Goal: Transaction & Acquisition: Obtain resource

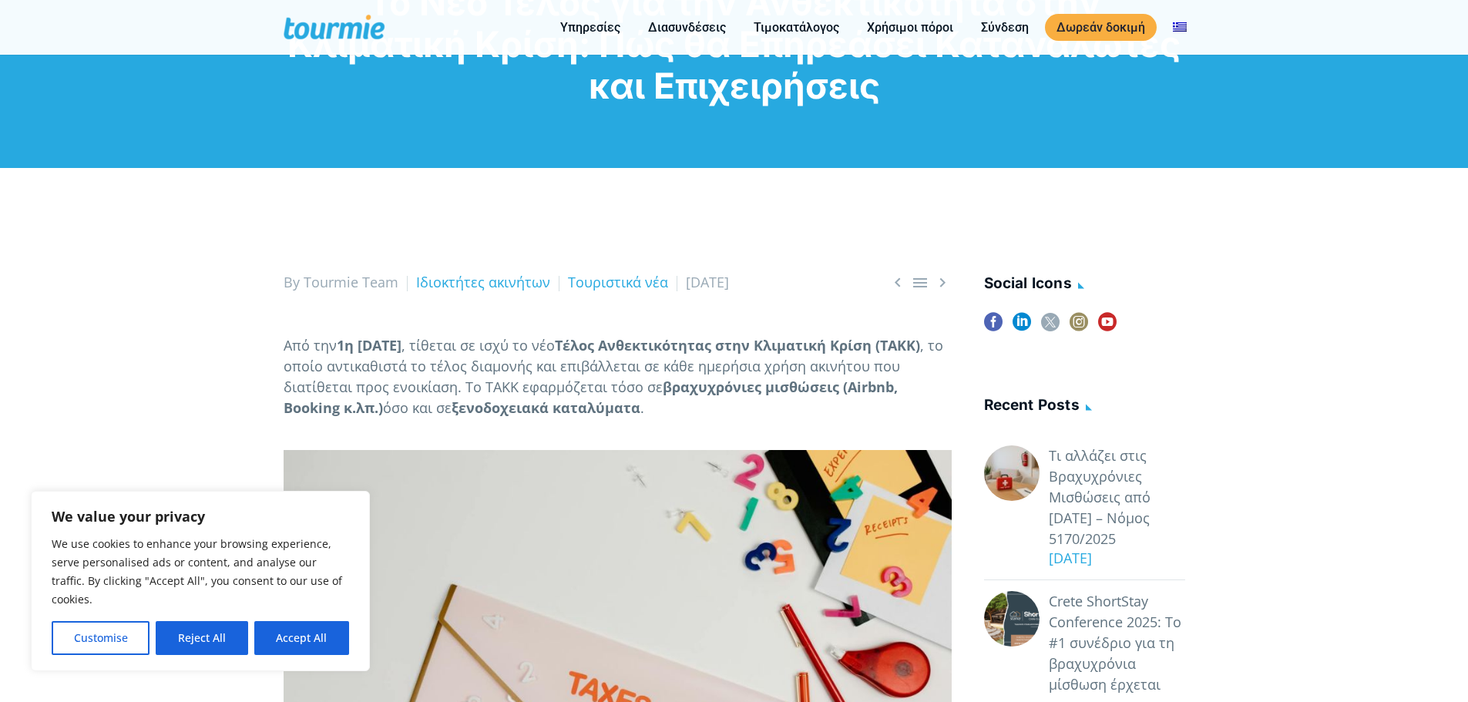
scroll to position [231, 0]
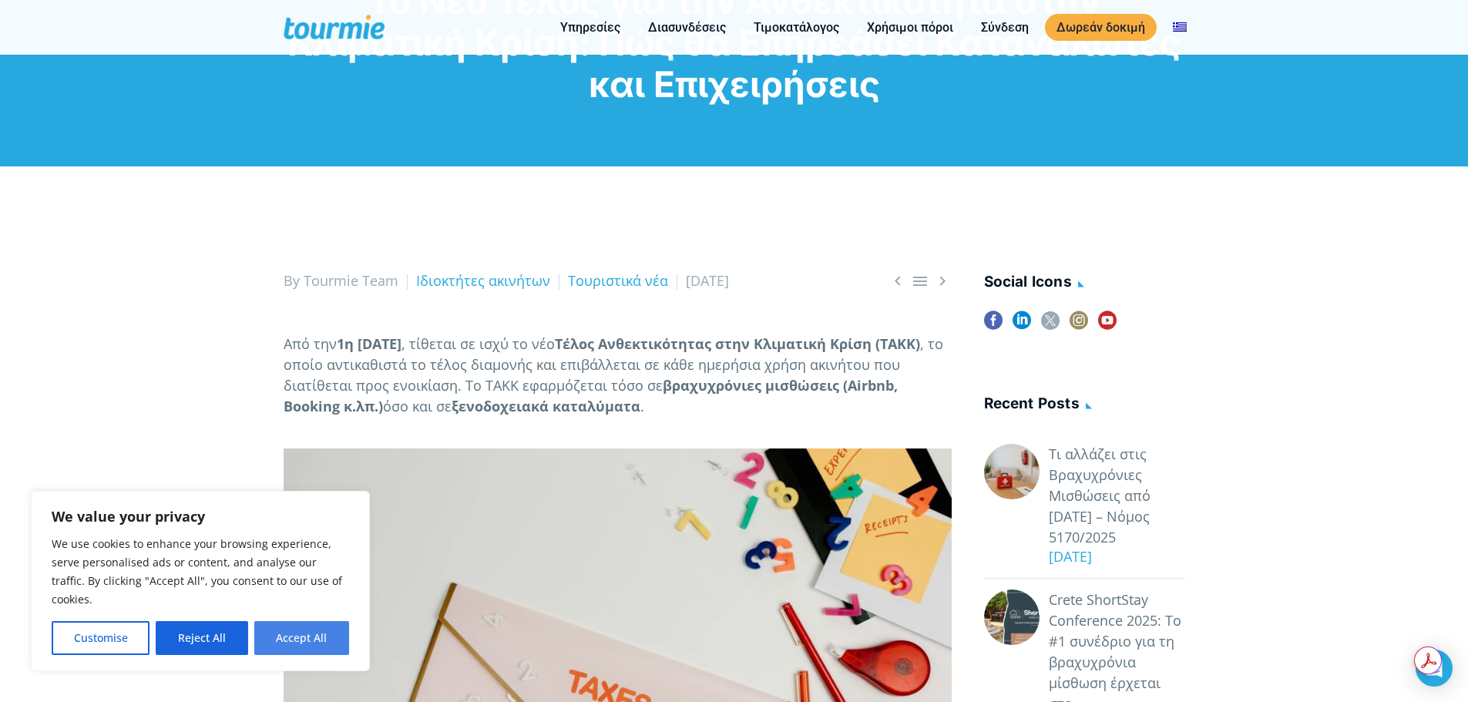
click at [301, 641] on button "Accept All" at bounding box center [301, 638] width 95 height 34
checkbox input "true"
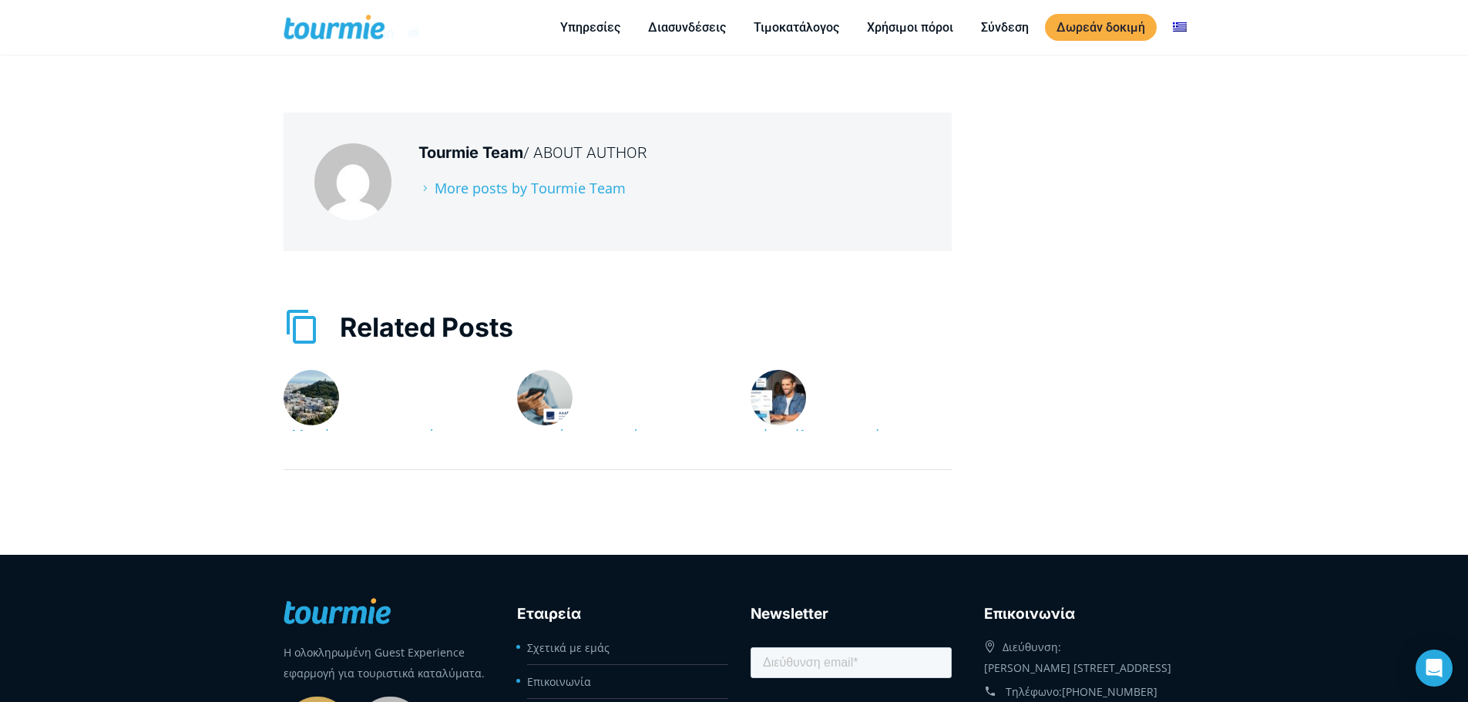
scroll to position [2835, 0]
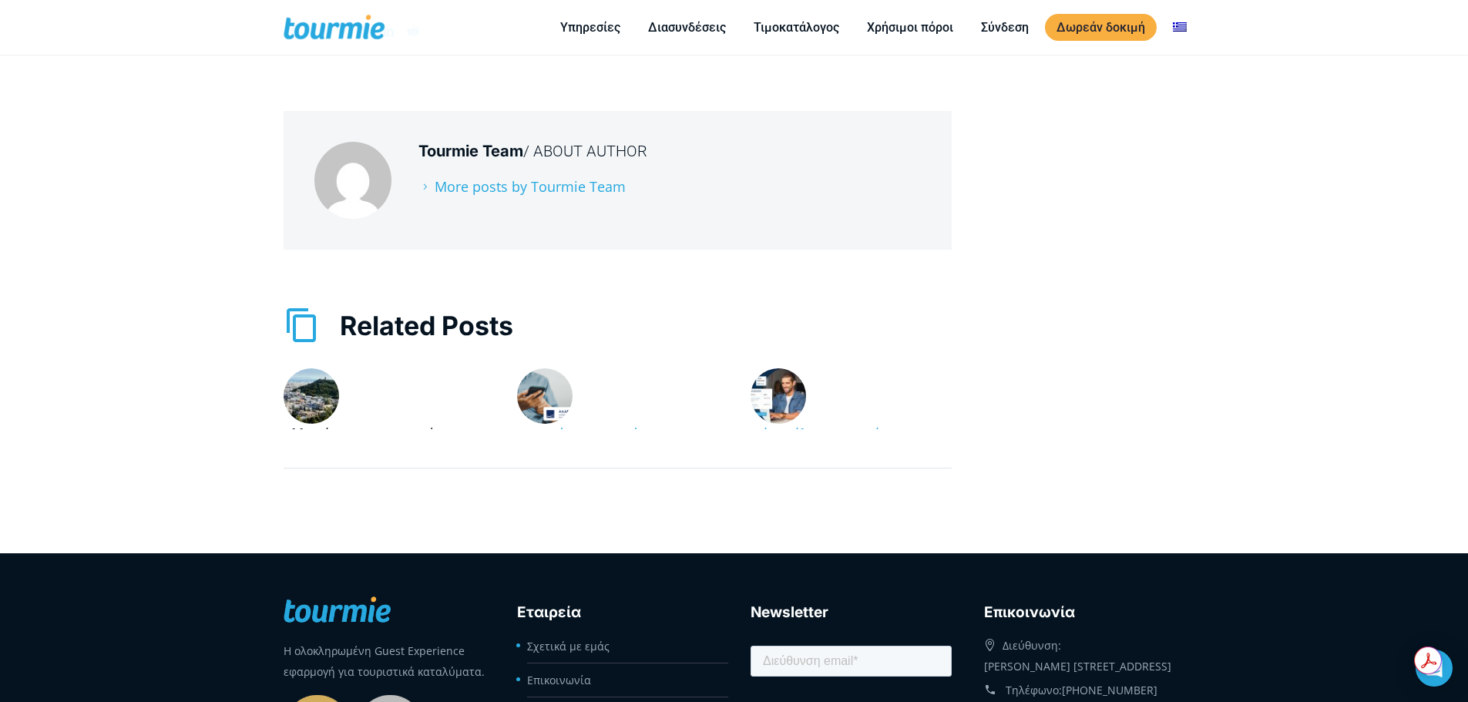
click at [361, 425] on link "Αλλαγές στη Βραχυχρόνια Μίσθωση Ακινήτων 2025: Όλα όσα Πρέπει να Γνωρίζετε" at bounding box center [382, 455] width 197 height 60
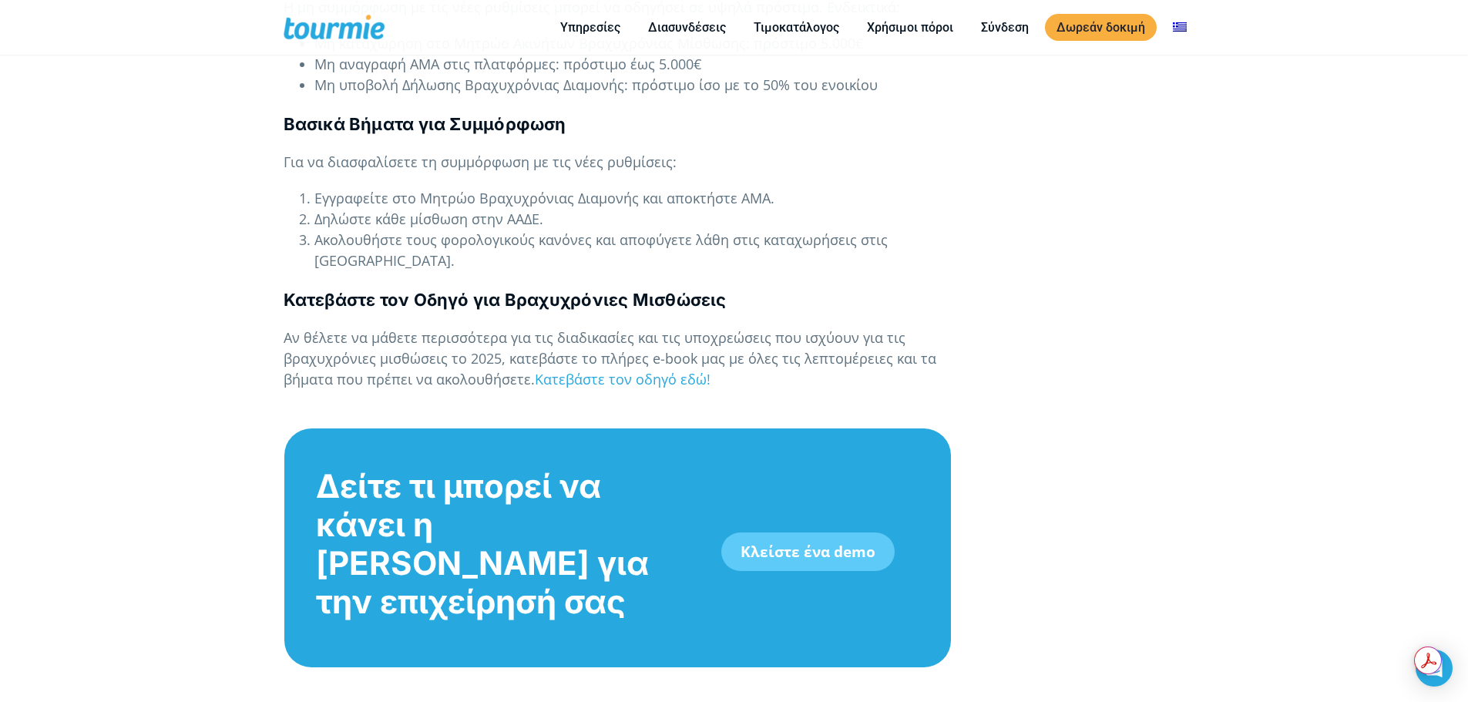
scroll to position [1946, 0]
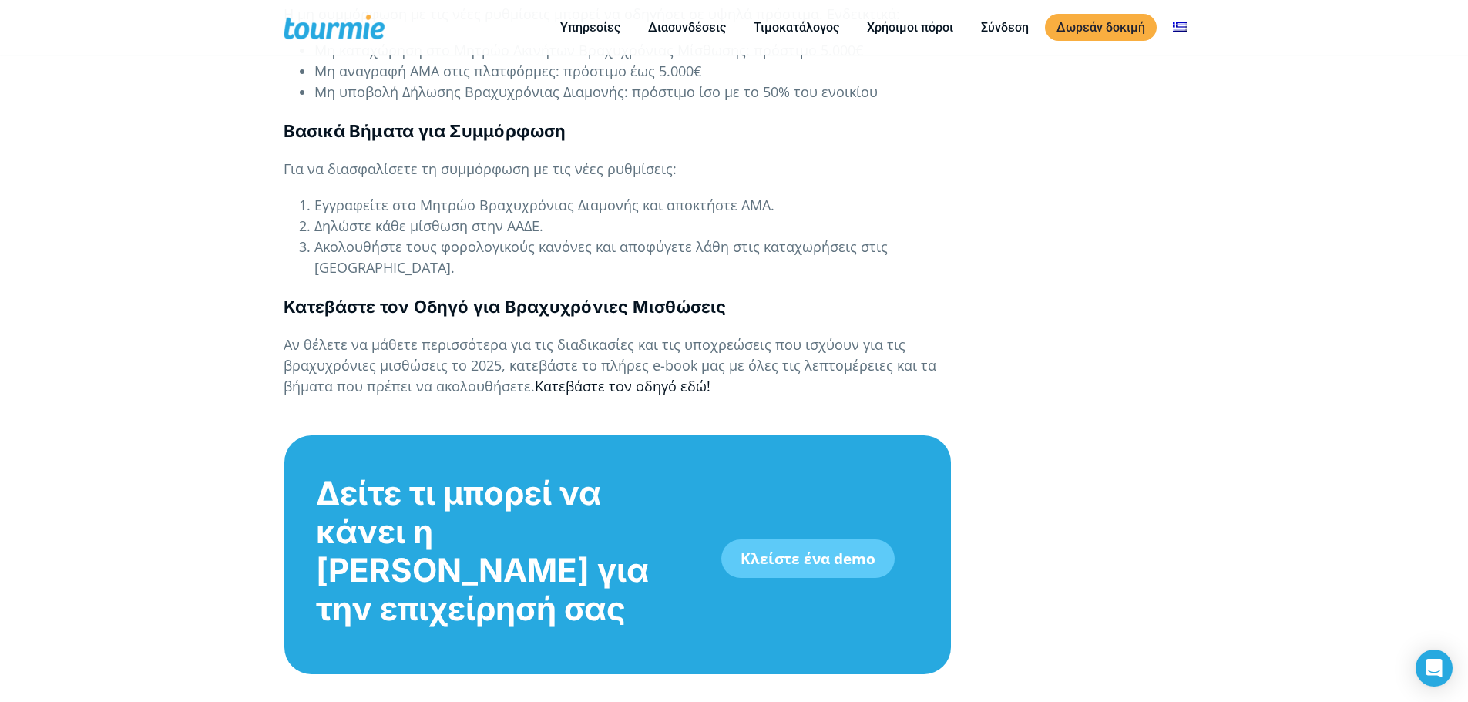
click at [668, 377] on link "Κατεβάστε τον οδηγό εδώ!" at bounding box center [623, 386] width 176 height 19
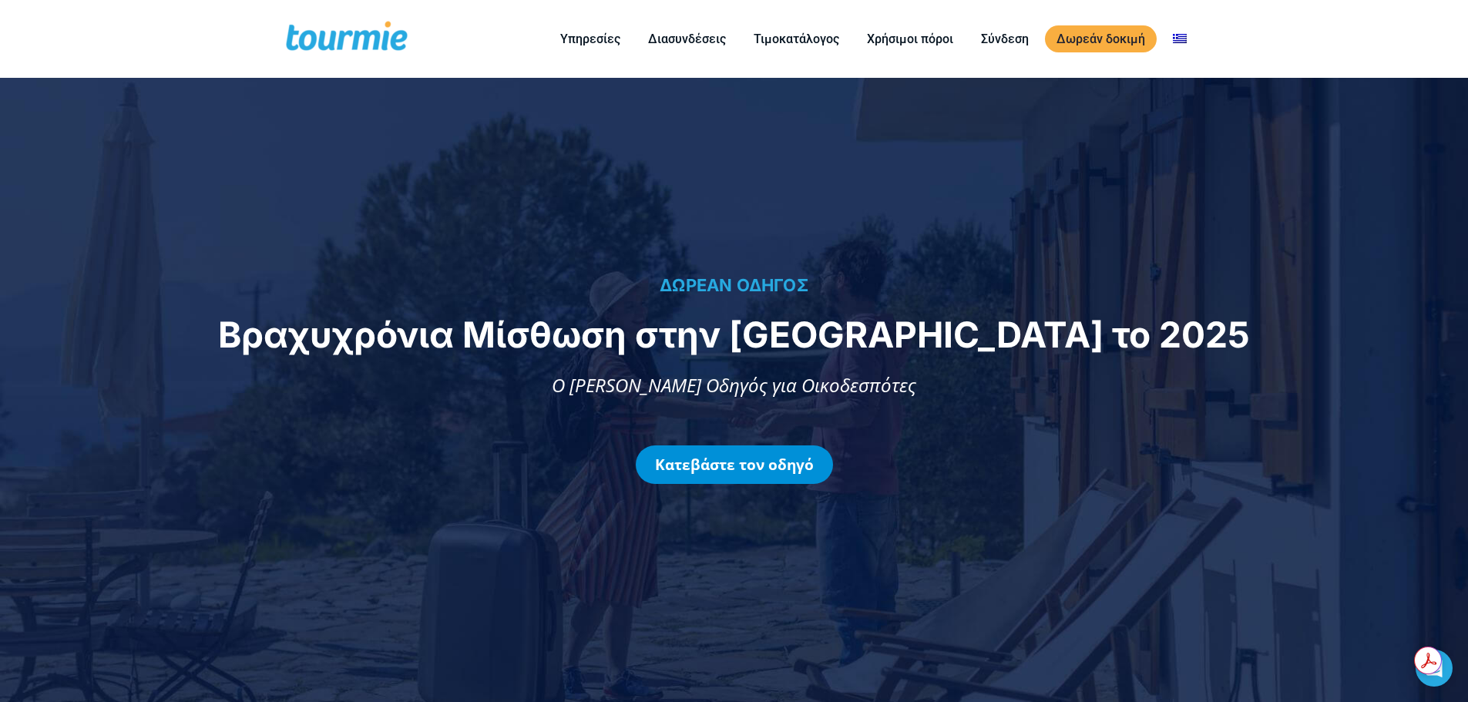
click at [736, 465] on link "Κατεβάστε τον οδηγό" at bounding box center [734, 465] width 197 height 39
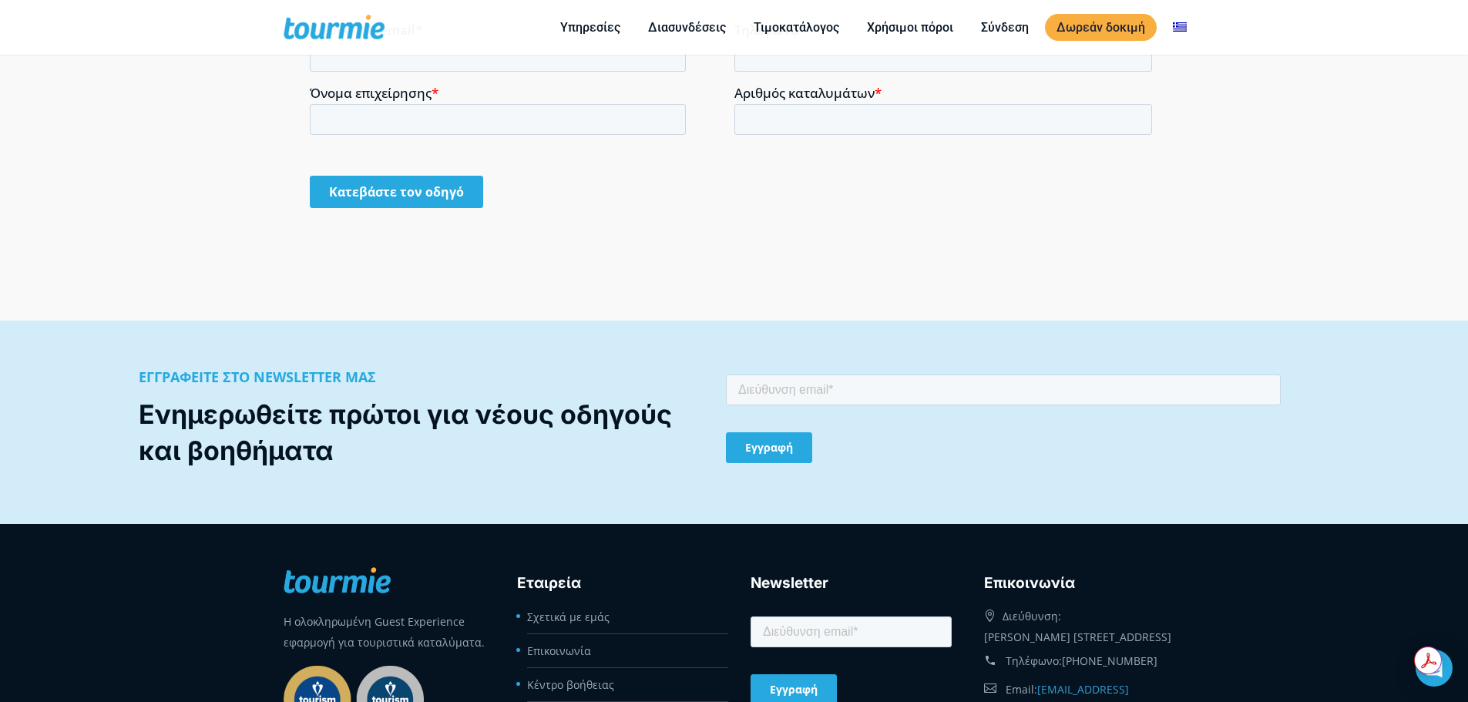
scroll to position [1530, 0]
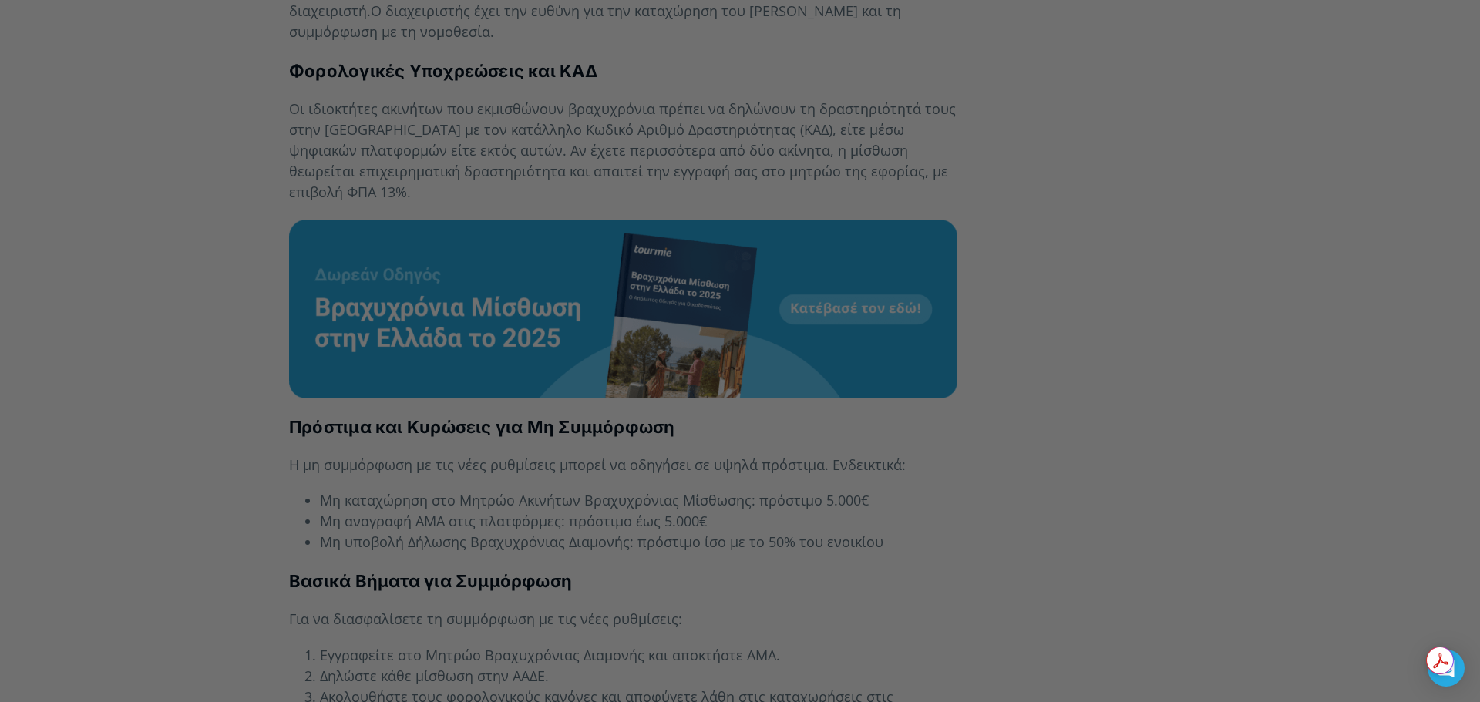
click at [1327, 197] on div at bounding box center [747, 354] width 1495 height 709
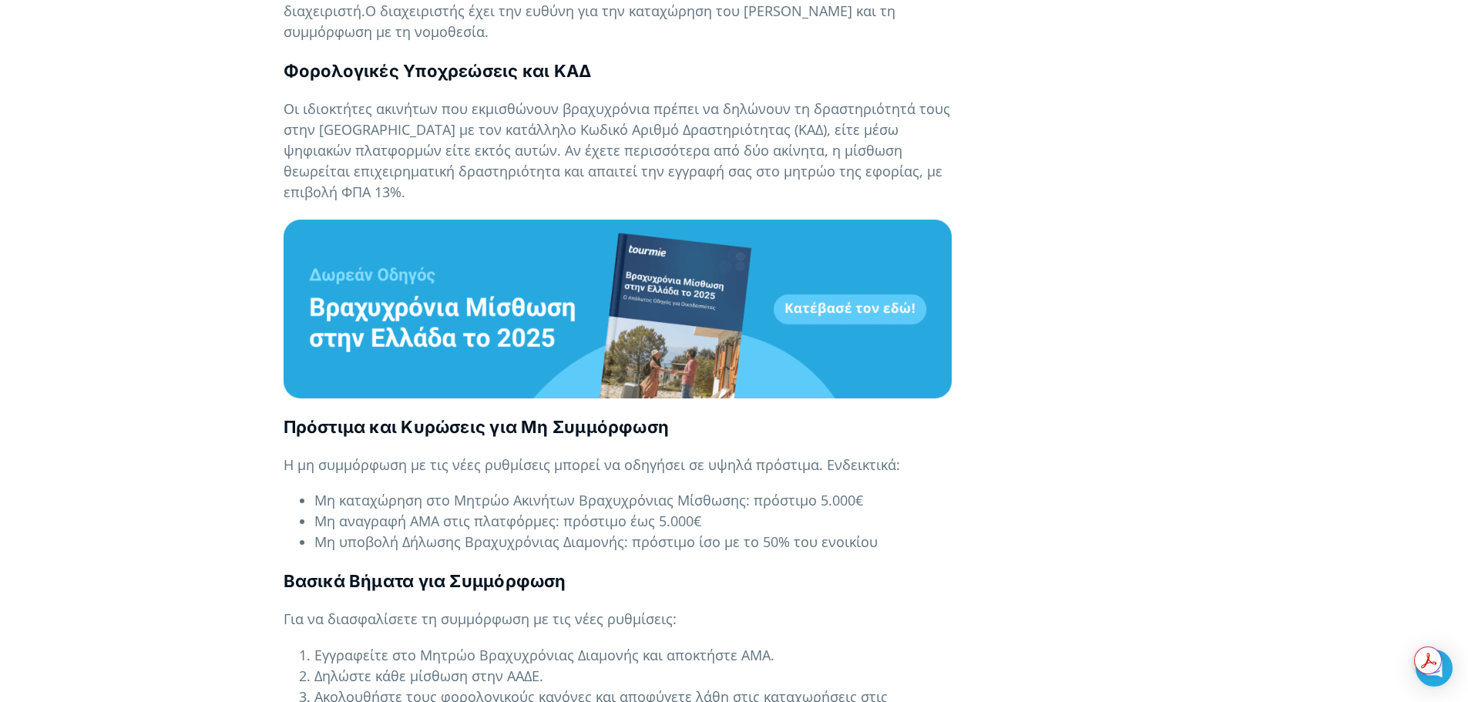
click at [1073, 380] on div "   By Tourmie Team Συμβουλές [DATE] Η βραχυχρόνια μίσθωση ακινήτων αποτελεί …" at bounding box center [734, 94] width 934 height 3160
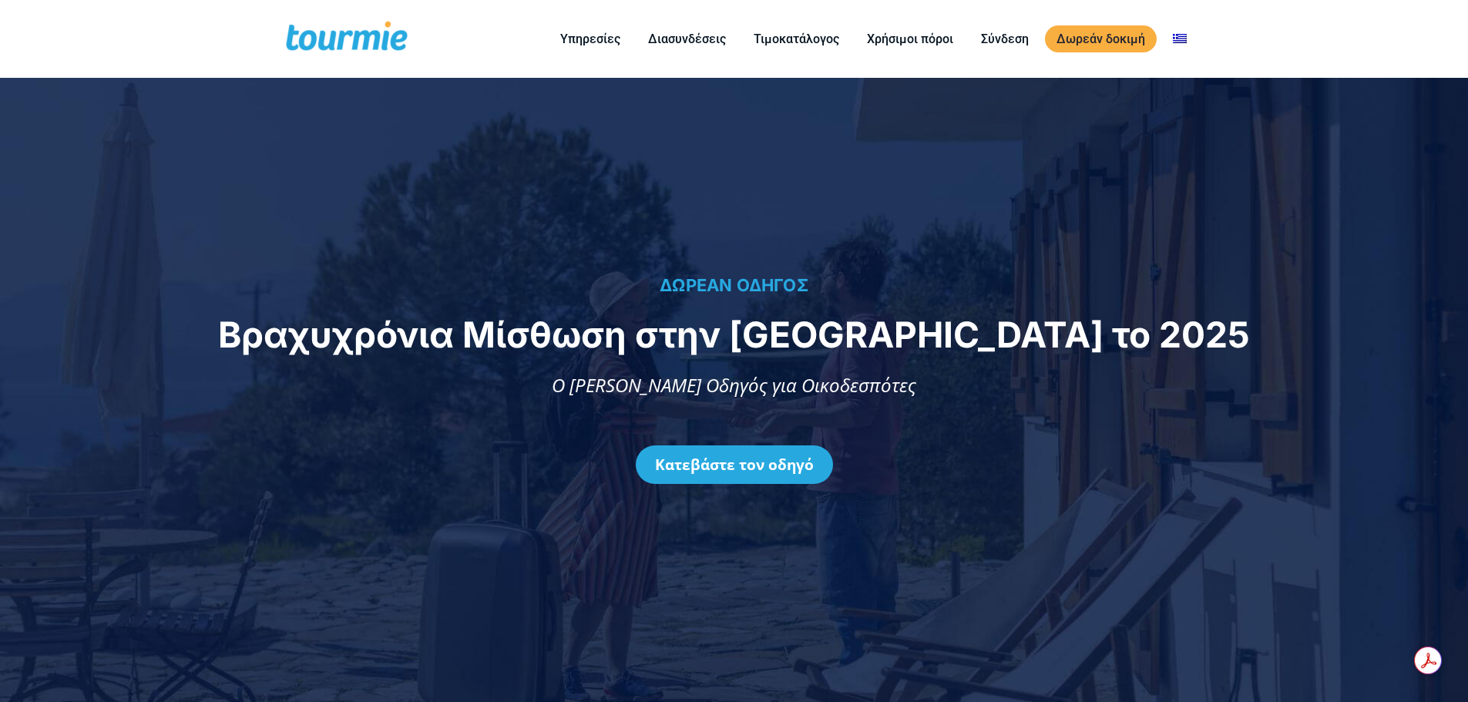
click at [879, 416] on div "ΔΩΡΕΑΝ ΟΔΗΓΟΣ Βραχυχρόνια Μίσθωση στην Ελλάδα το 2025 Ο Απόλυτος Οδηγός για Οικ…" at bounding box center [734, 391] width 1436 height 234
click at [782, 382] on span "Ο Απόλυτος Οδηγός για Οικοδεσπότες" at bounding box center [734, 384] width 365 height 25
click at [755, 341] on span "Βραχυχρόνια Μίσθωση στην Ελλάδα το 2025" at bounding box center [734, 334] width 1032 height 43
click at [765, 476] on link "Κατεβάστε τον οδηγό" at bounding box center [734, 465] width 197 height 39
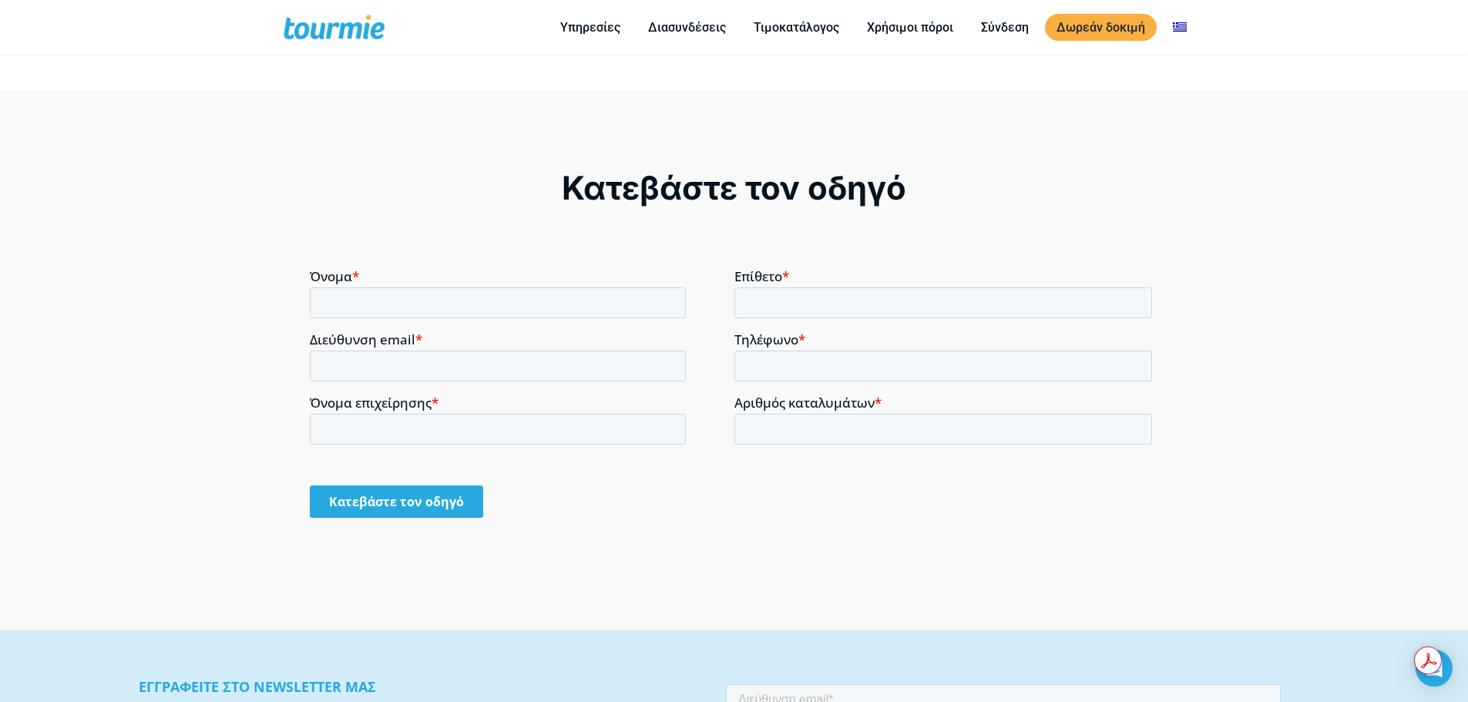
scroll to position [1266, 0]
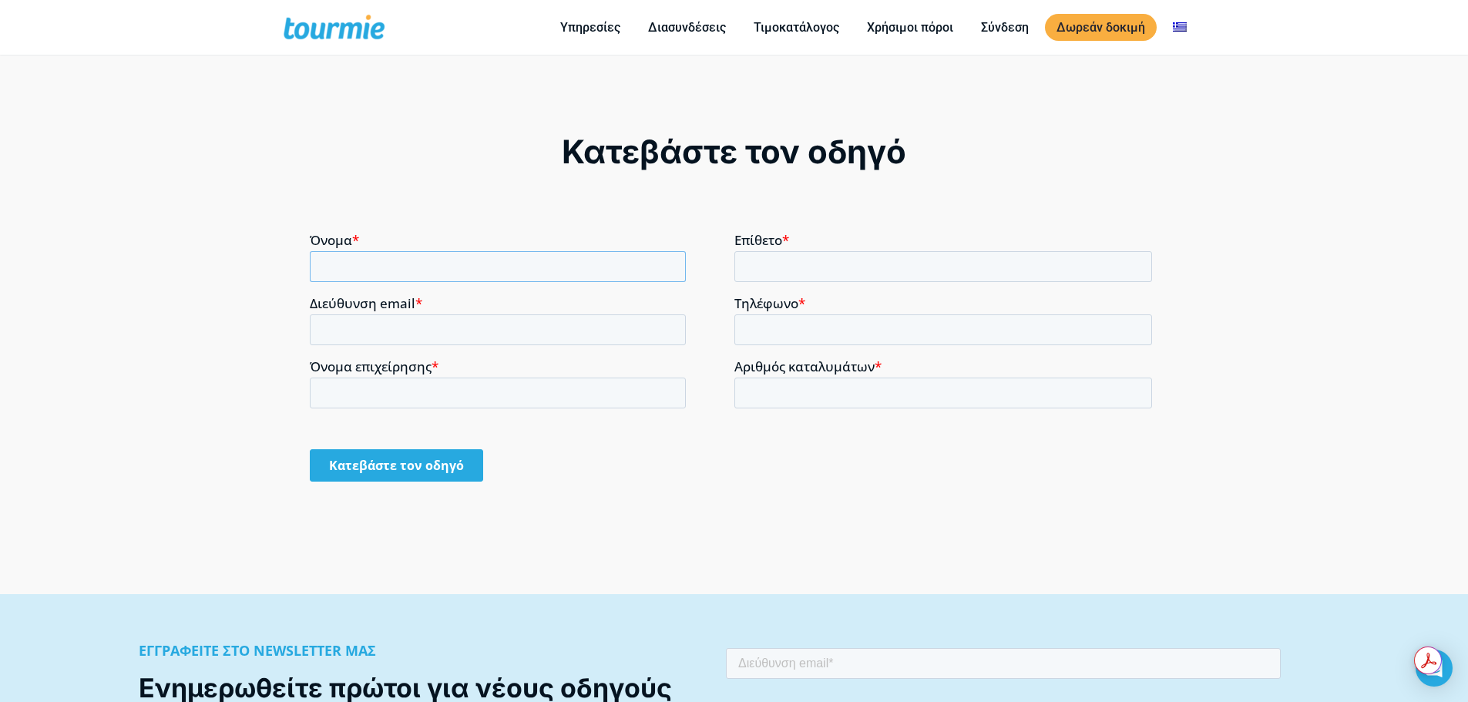
click at [537, 274] on input "Όνομα *" at bounding box center [498, 266] width 376 height 31
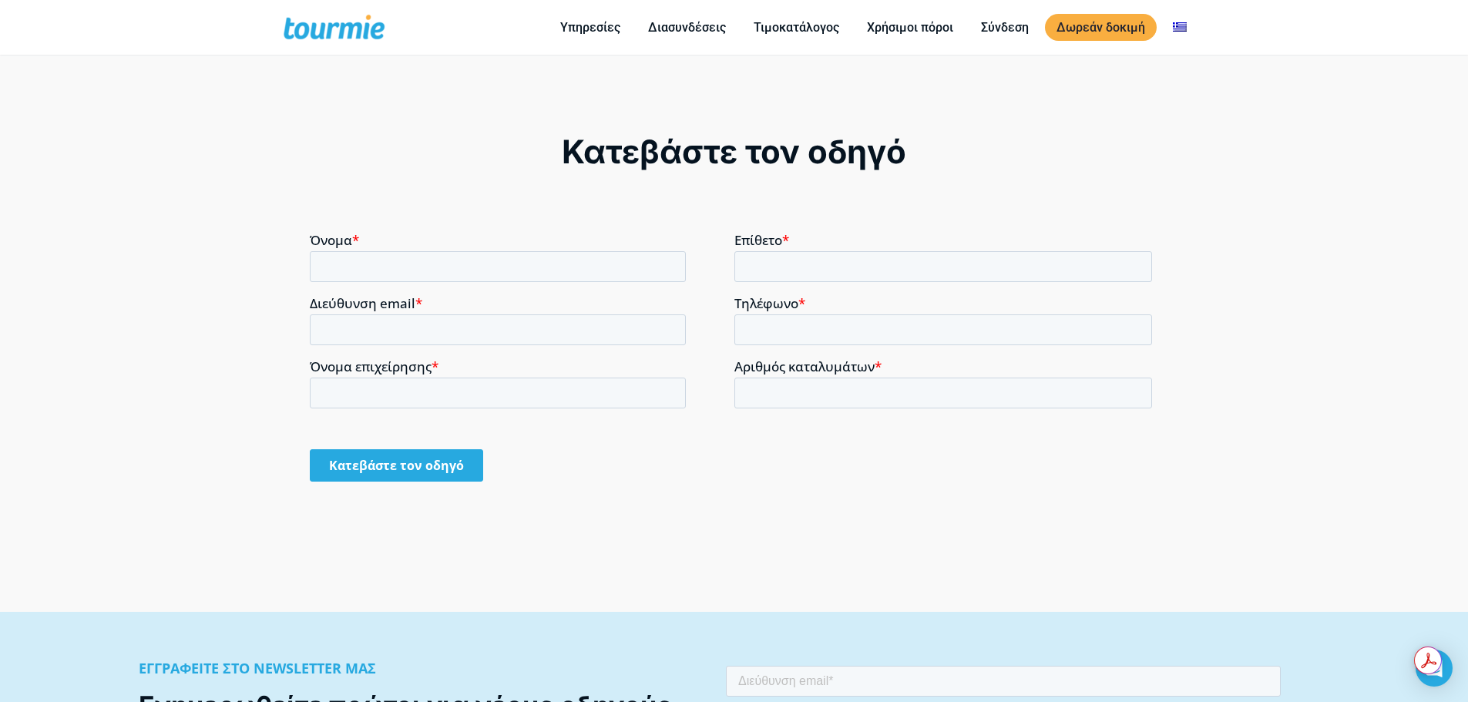
click at [535, 304] on form "Όνομα * Επίθετο * Διεύθυνση email * Τηλέφωνο * Όνομα επιχείρησης * Αριθμός κατα…" at bounding box center [734, 363] width 849 height 262
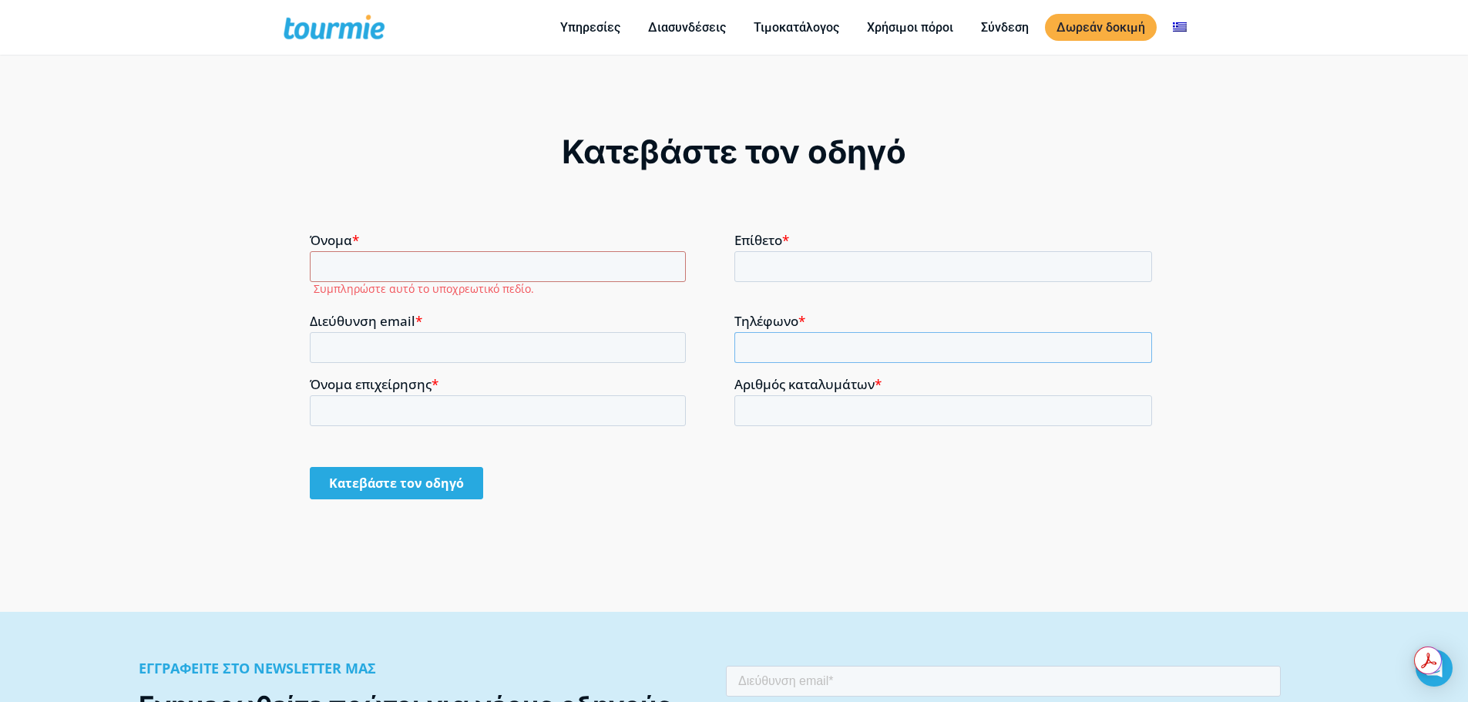
click at [755, 338] on input "Τηλέφωνο *" at bounding box center [944, 346] width 419 height 31
click at [772, 400] on div "Αριθμός καταλυμάτων *" at bounding box center [947, 400] width 425 height 49
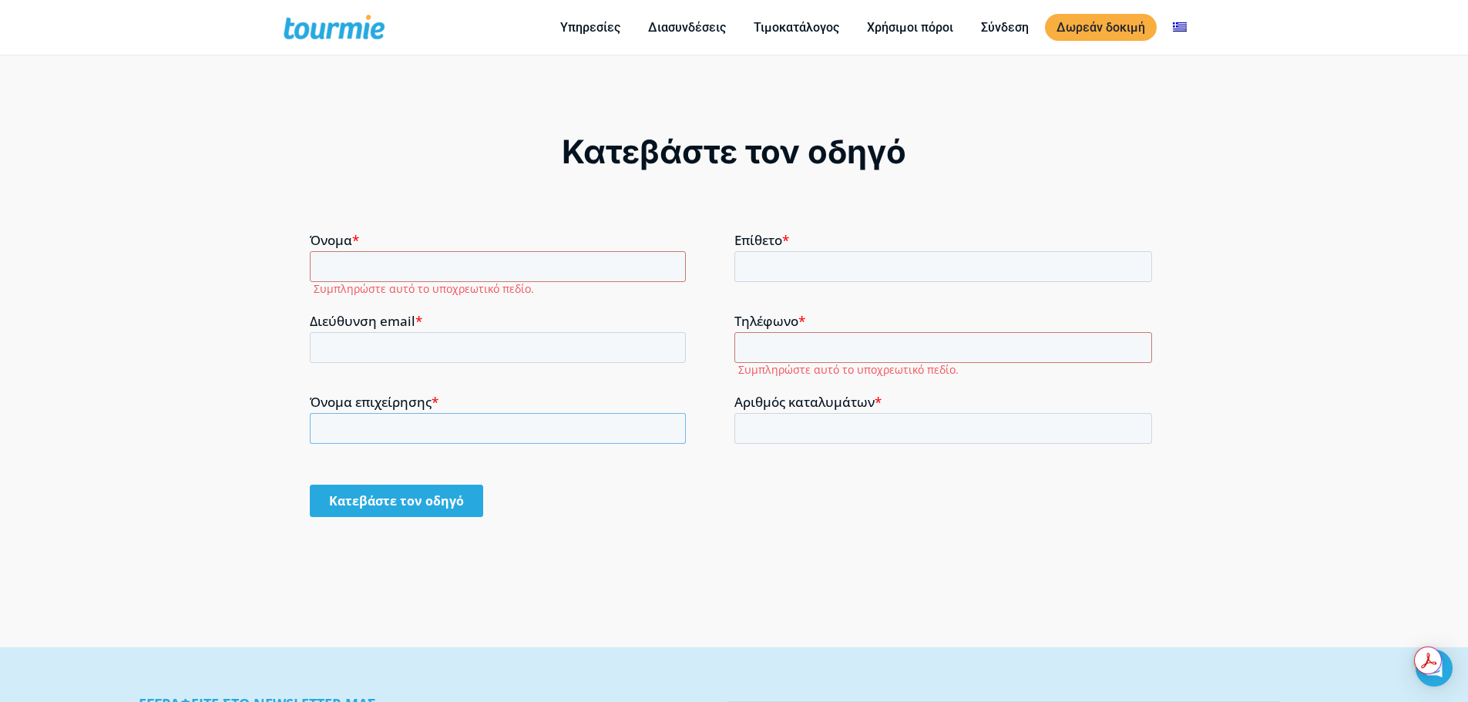
click at [633, 425] on input "Όνομα επιχείρησης *" at bounding box center [498, 427] width 376 height 31
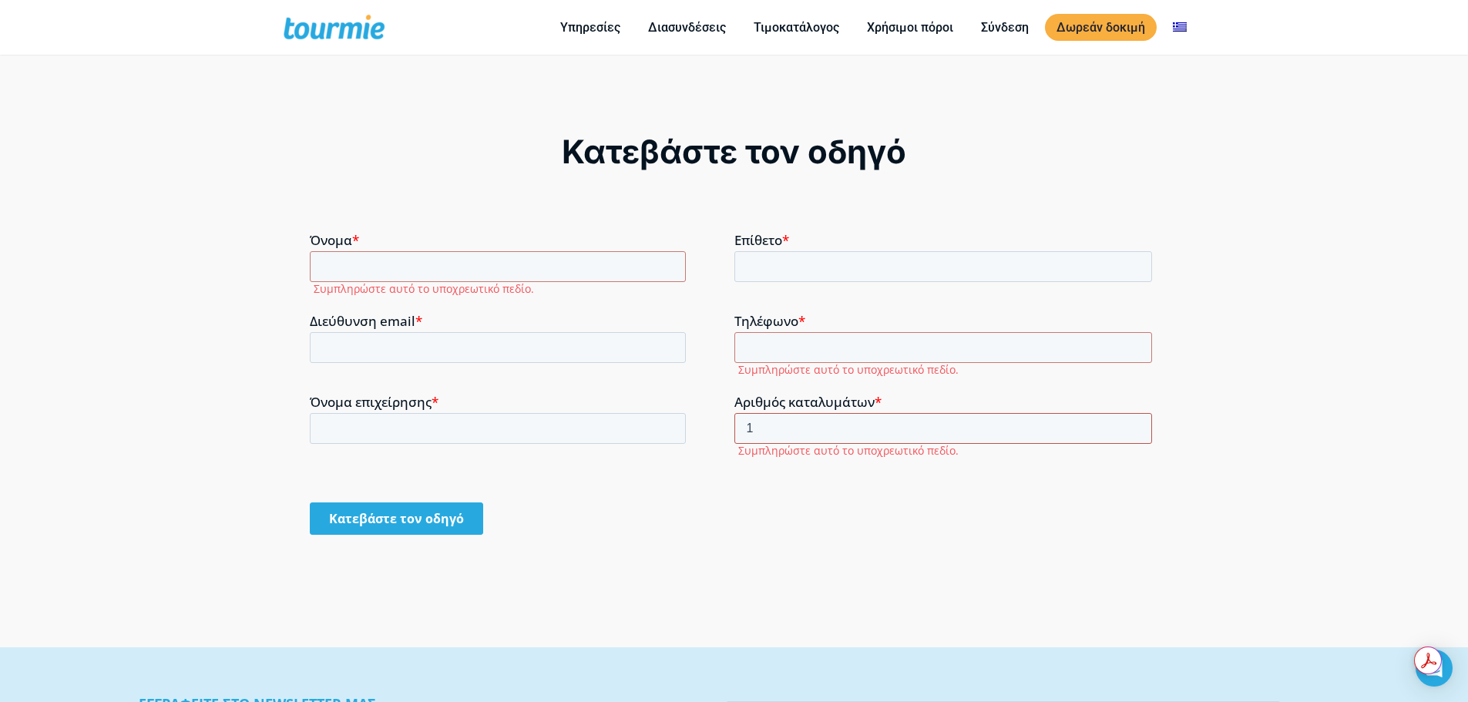
type input "1"
click at [1136, 423] on input "1" at bounding box center [944, 427] width 419 height 31
click at [634, 472] on fieldset "Όνομα επιχείρησης * Συμπληρώστε αυτό το υποχρεωτικό πεδίο. Αριθμός καταλυμάτων …" at bounding box center [734, 434] width 849 height 81
click at [562, 274] on input "Όνομα *" at bounding box center [498, 266] width 376 height 31
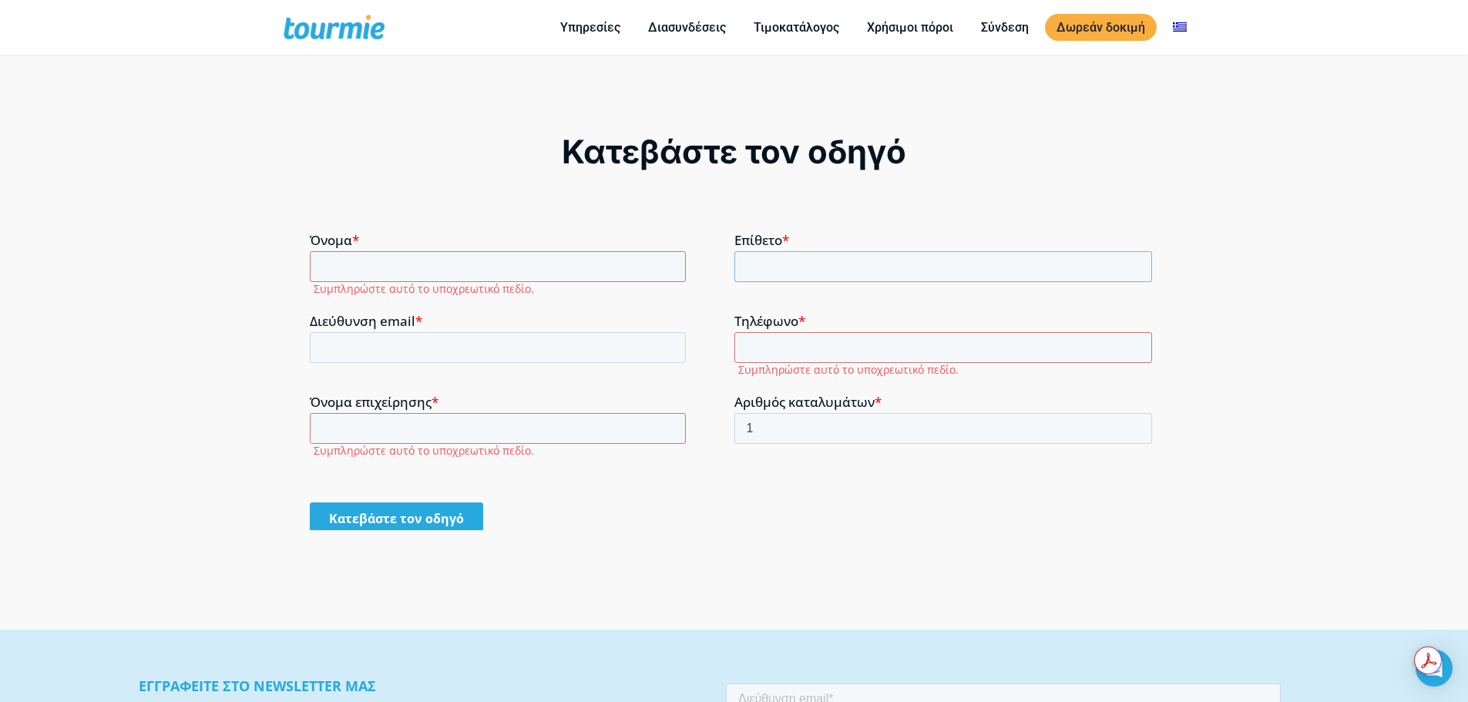
click at [770, 257] on input "Επίθετο *" at bounding box center [944, 266] width 419 height 31
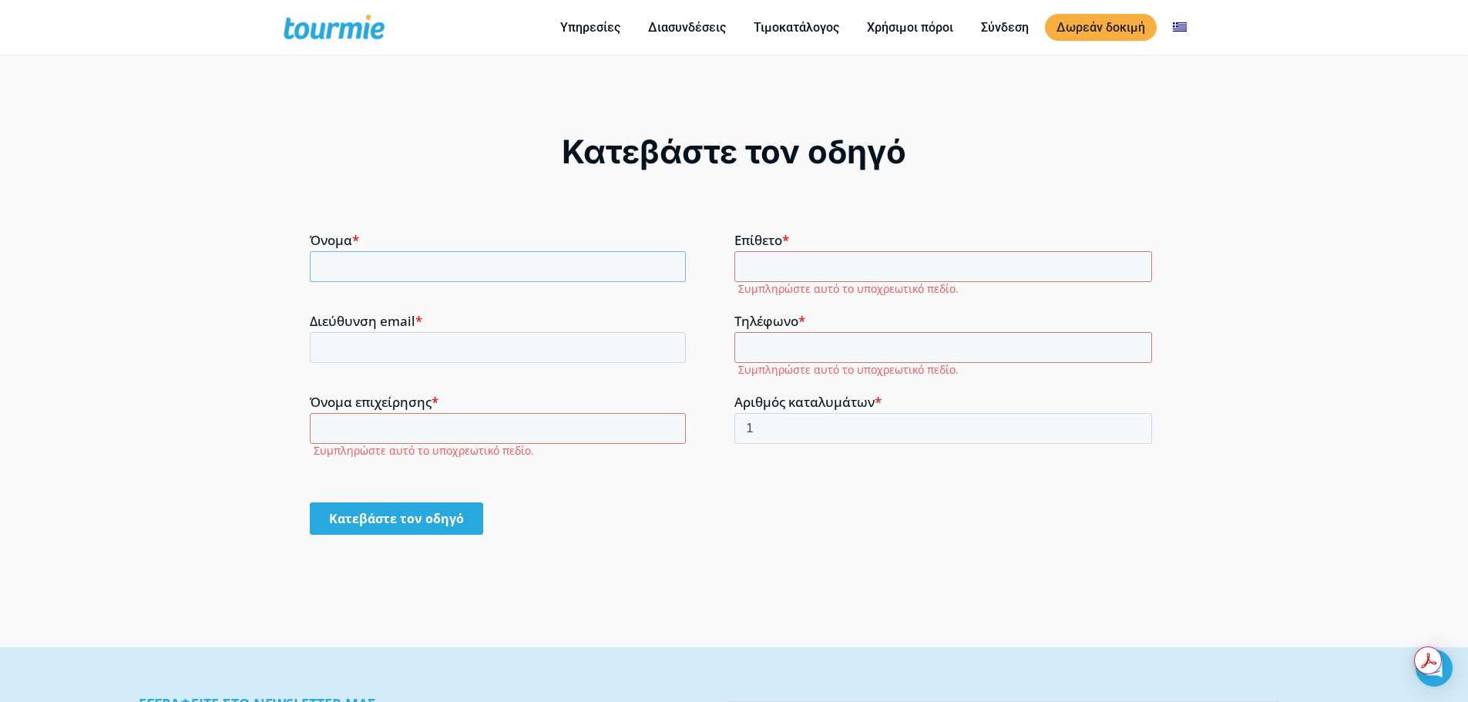
click at [567, 261] on input "Όνομα *" at bounding box center [498, 266] width 376 height 31
